Goal: Navigation & Orientation: Go to known website

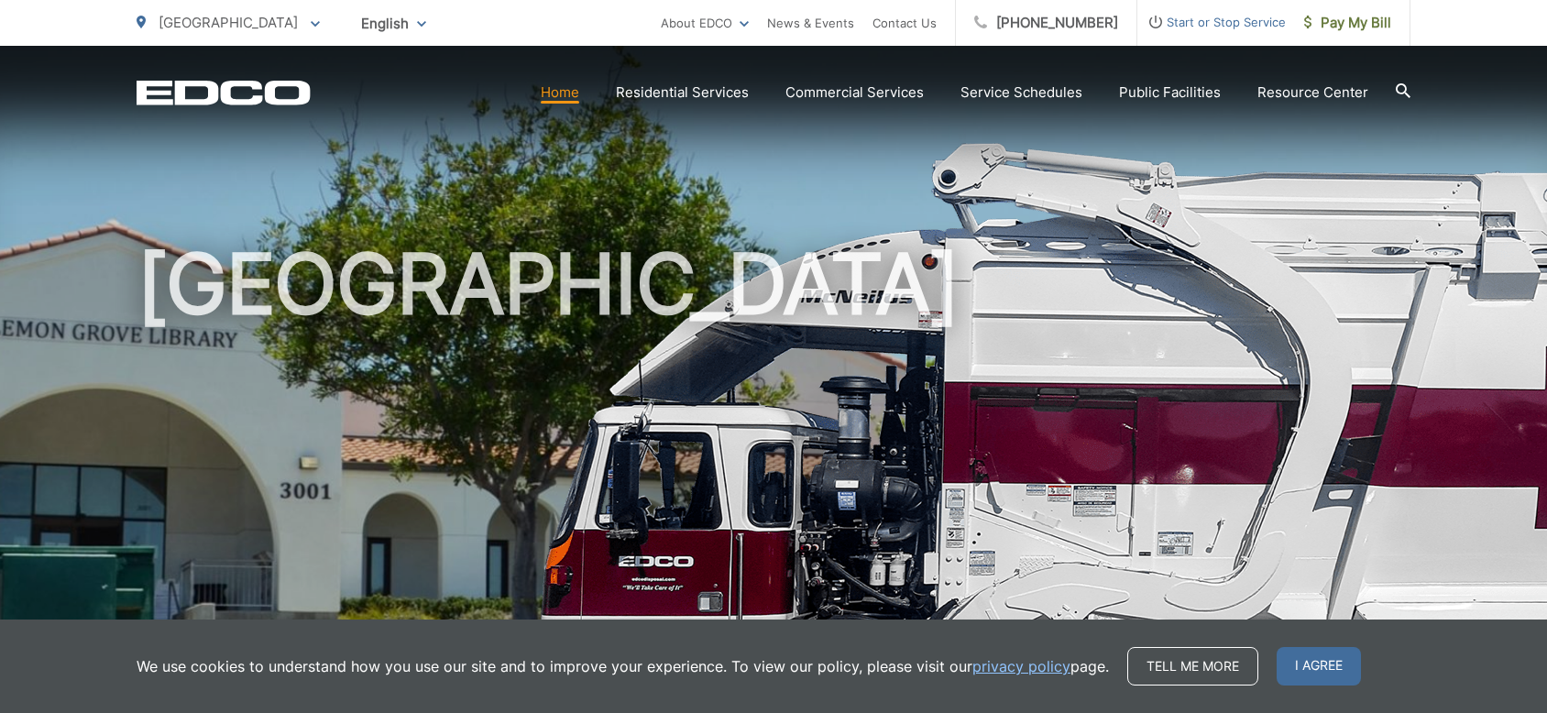
click at [249, 100] on icon "EDCD logo. Return to the homepage." at bounding box center [223, 93] width 173 height 24
click at [237, 91] on icon "EDCO Logo" at bounding box center [224, 93] width 174 height 26
click at [236, 25] on span "[GEOGRAPHIC_DATA]" at bounding box center [228, 22] width 139 height 17
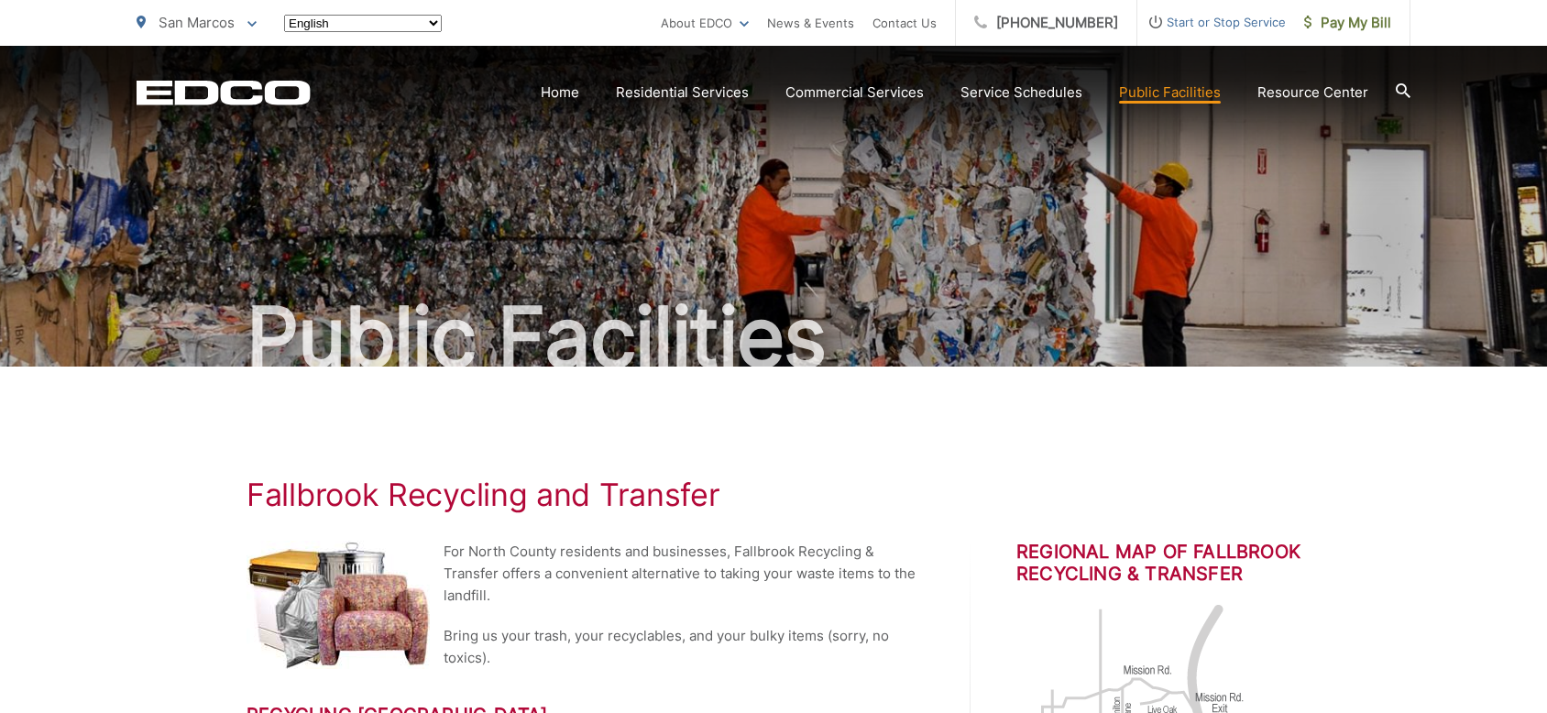
scroll to position [863, 0]
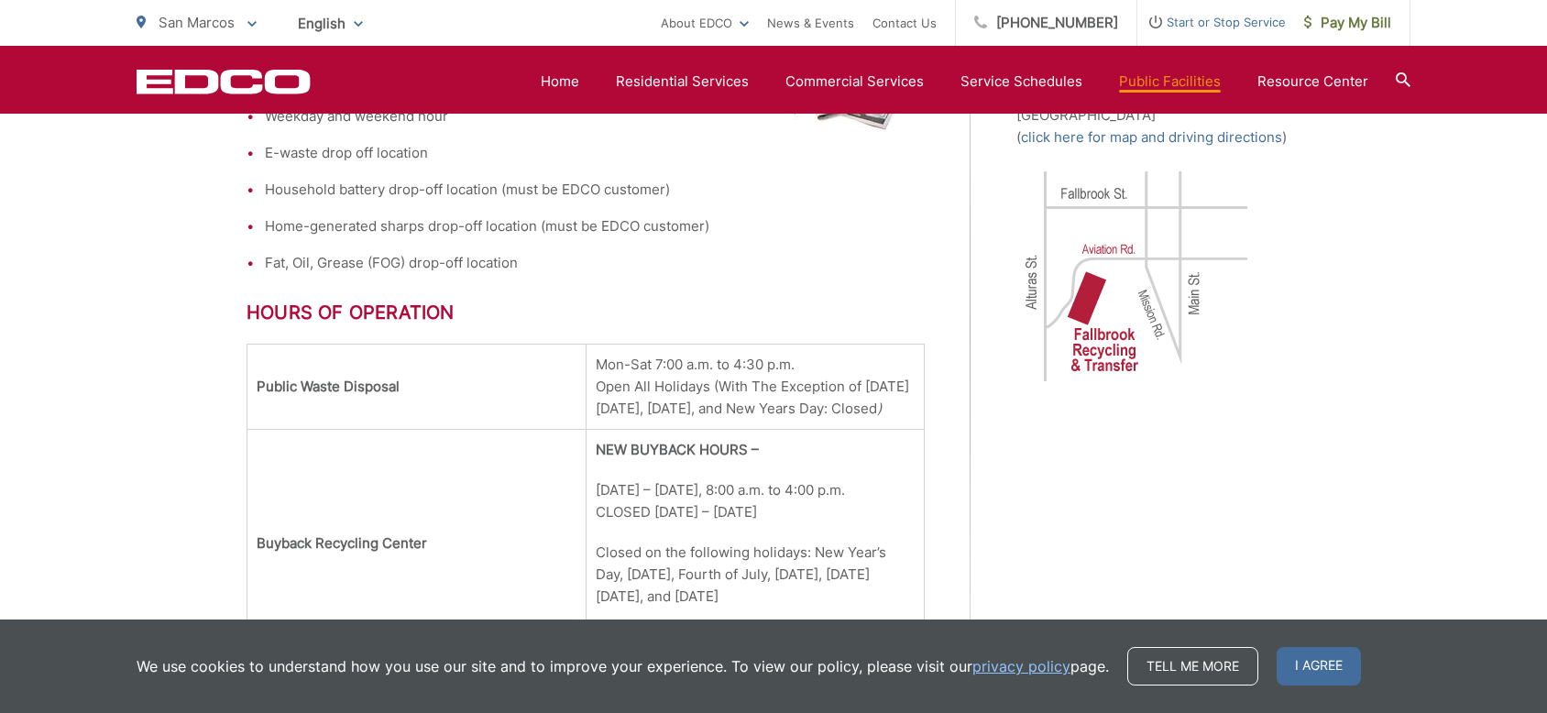
click at [203, 82] on icon "EDCO Logo" at bounding box center [224, 82] width 174 height 26
